Goal: Check status: Check status

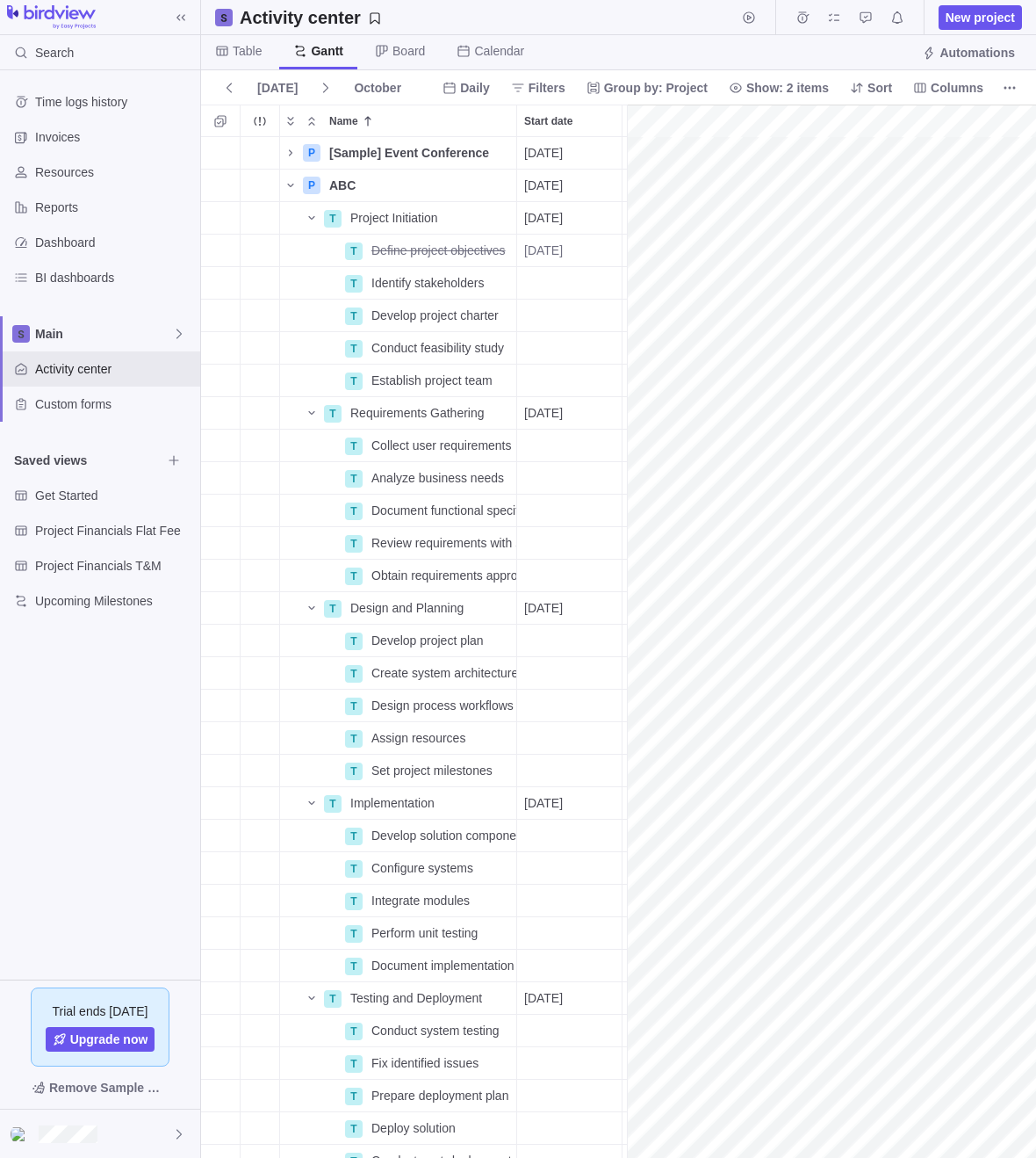
scroll to position [0, 2769]
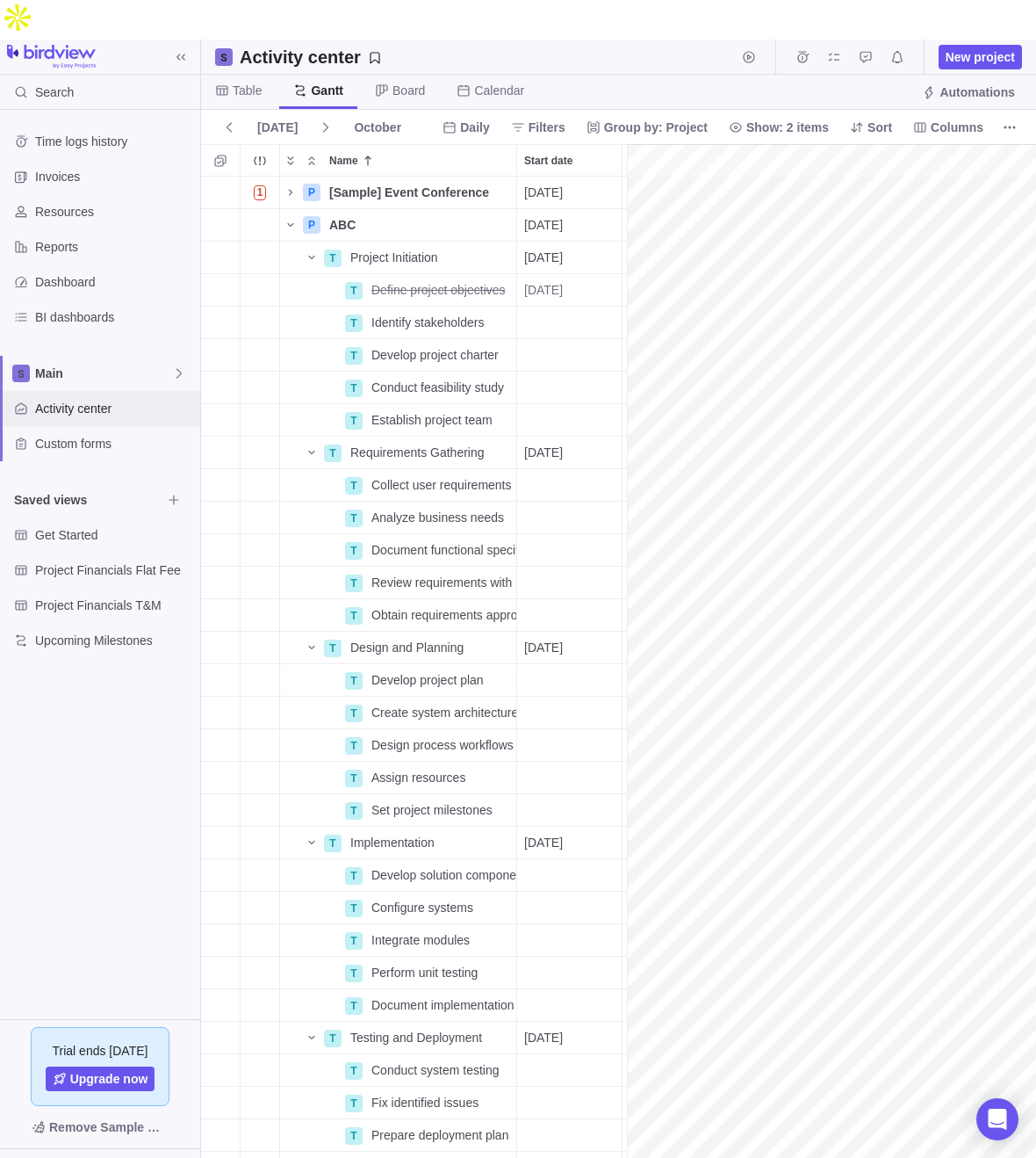
click at [104, 400] on span "Activity center" at bounding box center [114, 408] width 158 height 18
click at [291, 156] on icon "Expand" at bounding box center [290, 160] width 6 height 8
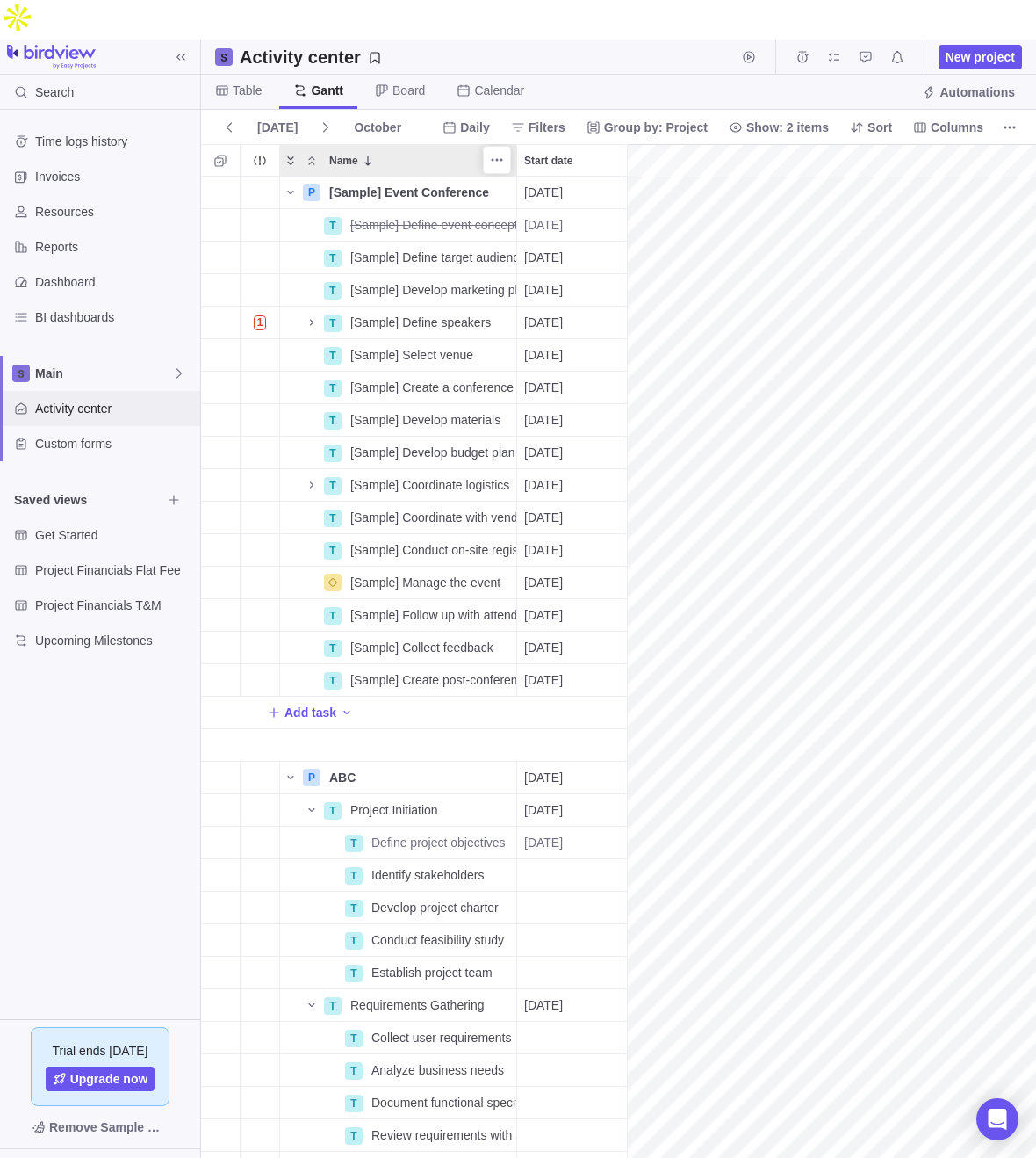
click at [291, 154] on icon "Expand" at bounding box center [290, 161] width 14 height 14
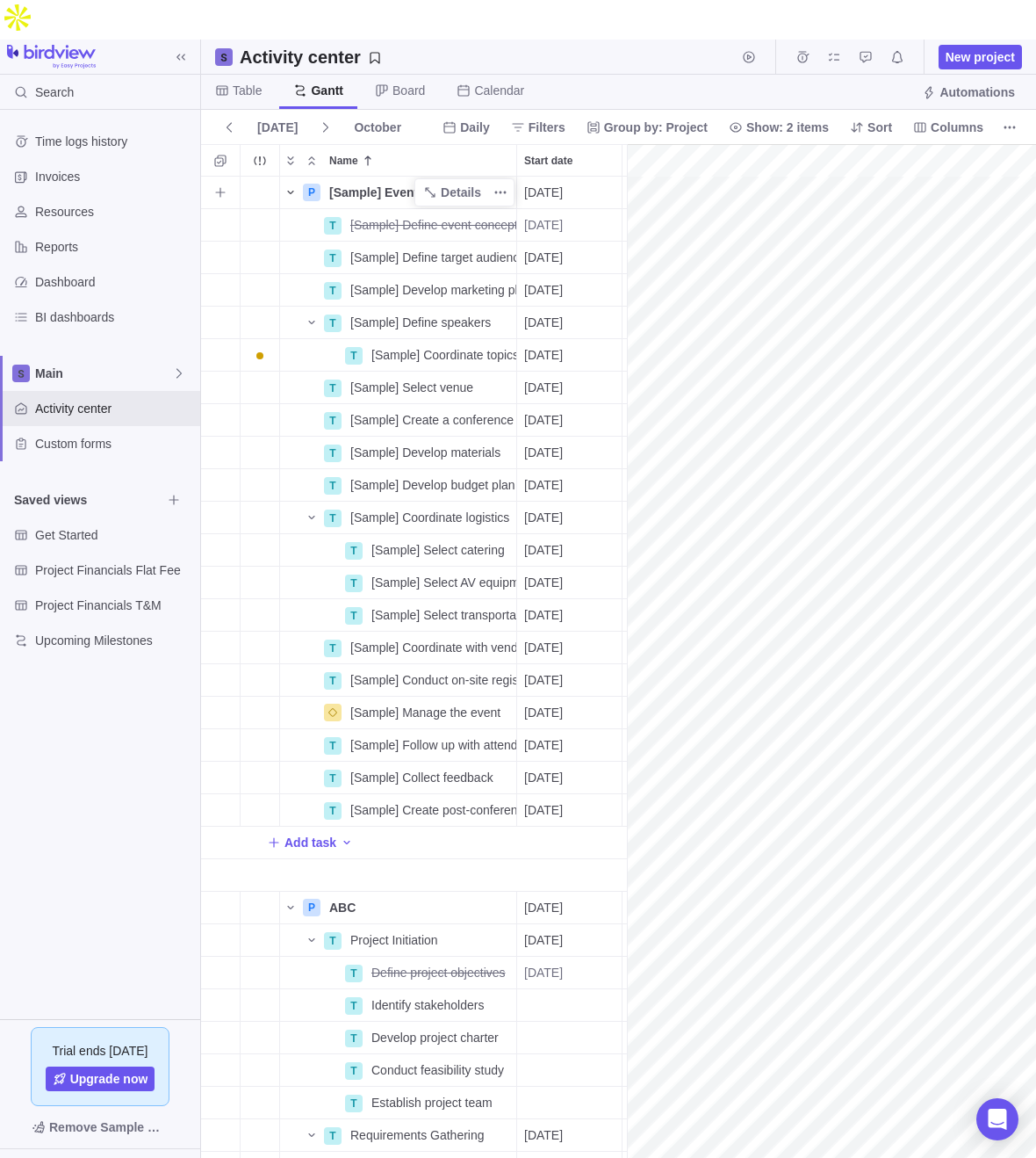
click at [292, 186] on icon "Name" at bounding box center [290, 192] width 14 height 14
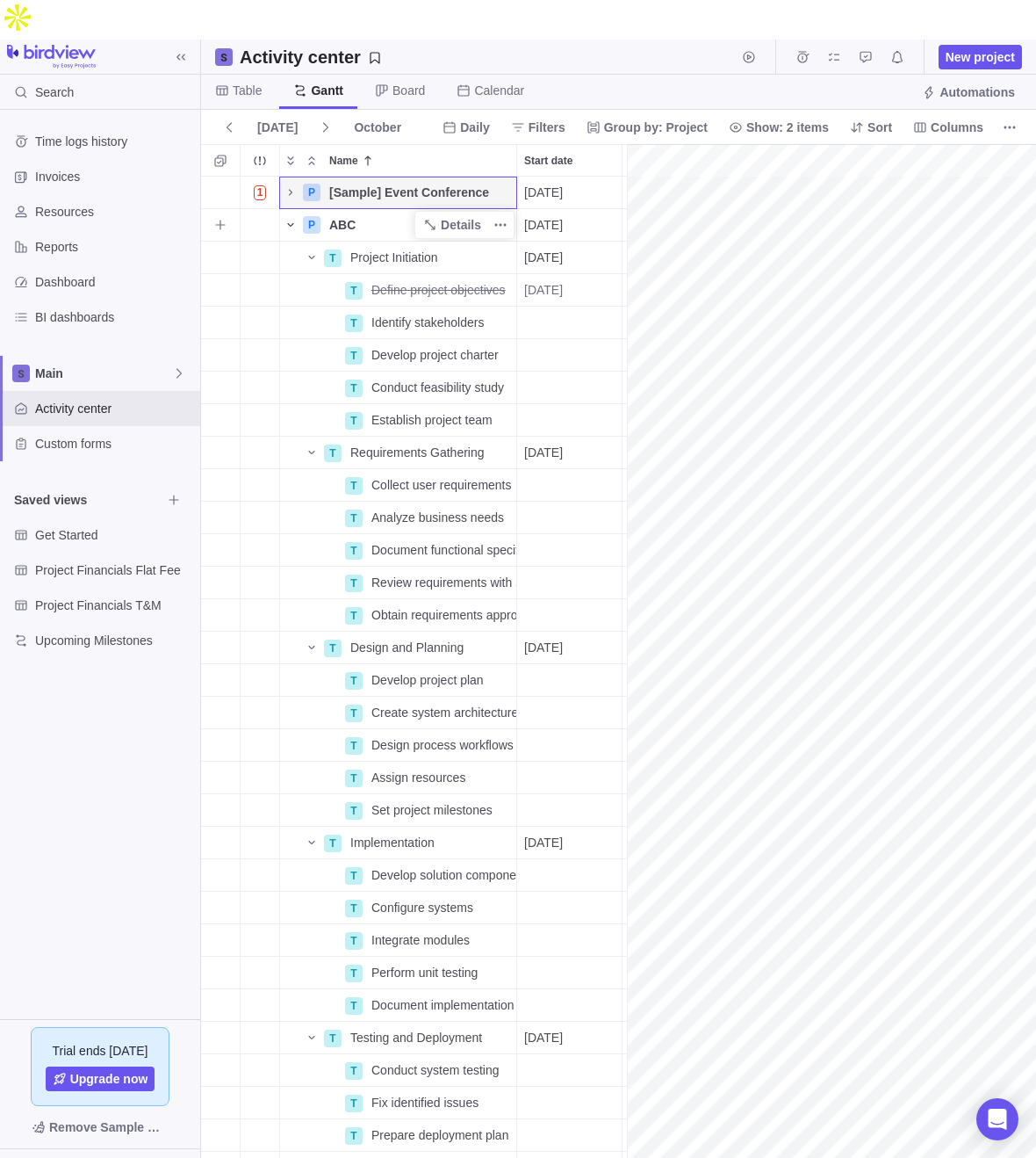
click at [290, 218] on icon "Name" at bounding box center [290, 225] width 14 height 14
